Goal: Information Seeking & Learning: Learn about a topic

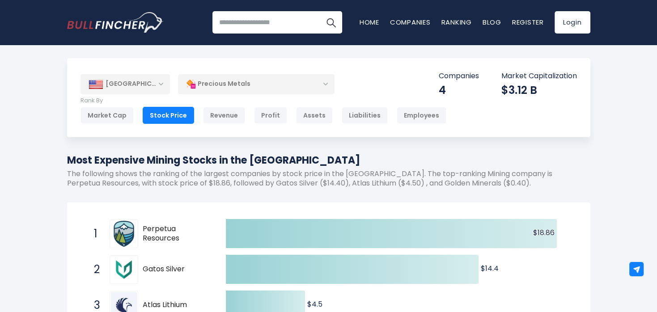
click at [160, 115] on div "Stock Price" at bounding box center [168, 115] width 51 height 17
click at [310, 113] on div "Assets" at bounding box center [314, 115] width 37 height 17
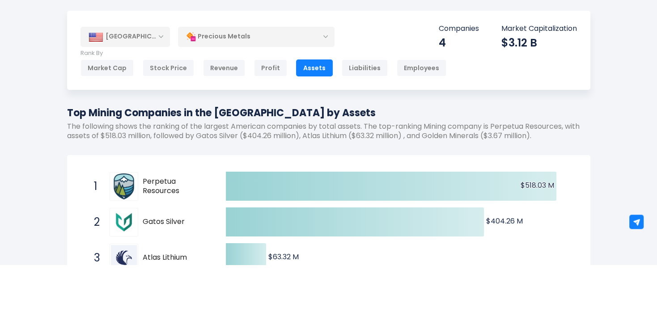
scroll to position [47, 0]
